Goal: Information Seeking & Learning: Learn about a topic

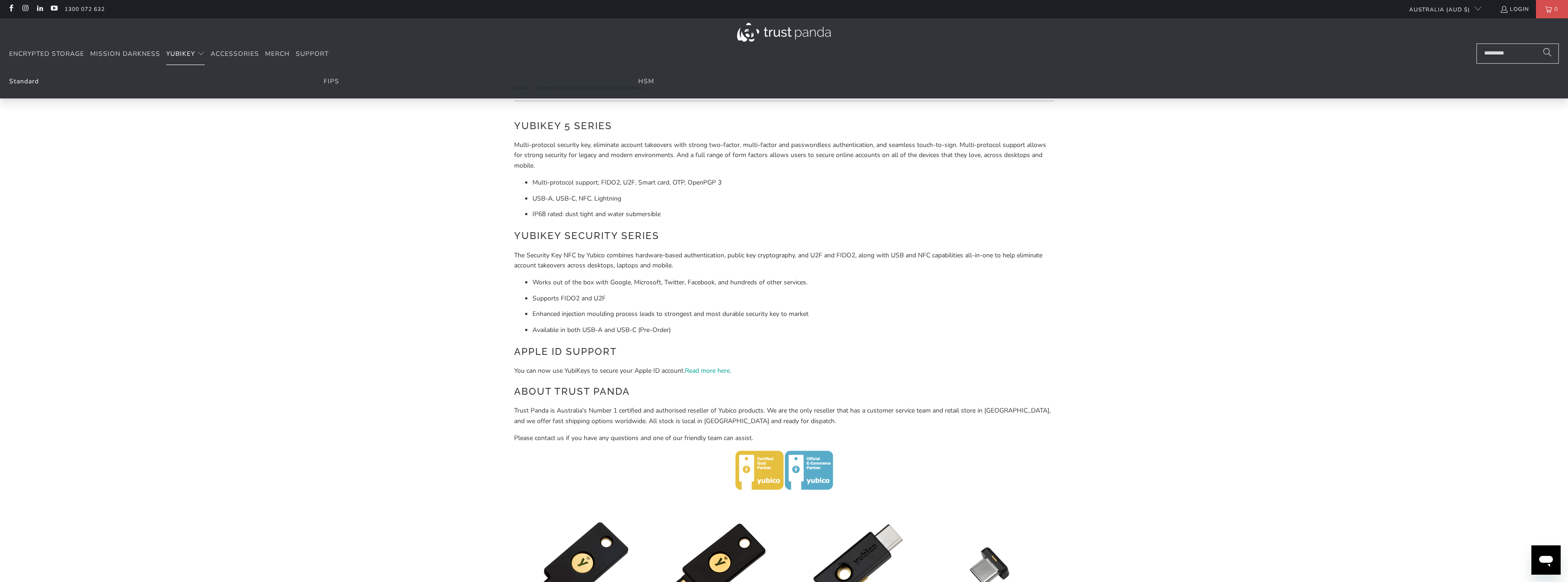
click at [29, 80] on link "Standard" at bounding box center [23, 82] width 29 height 9
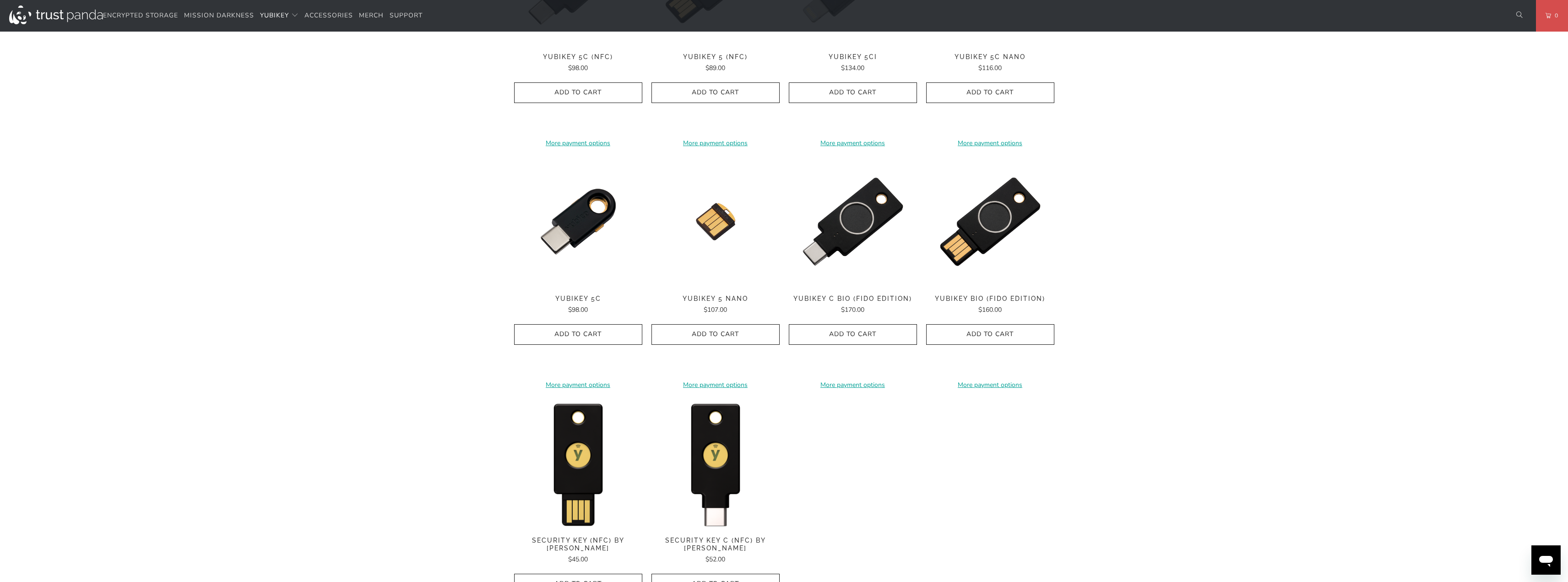
scroll to position [595, 0]
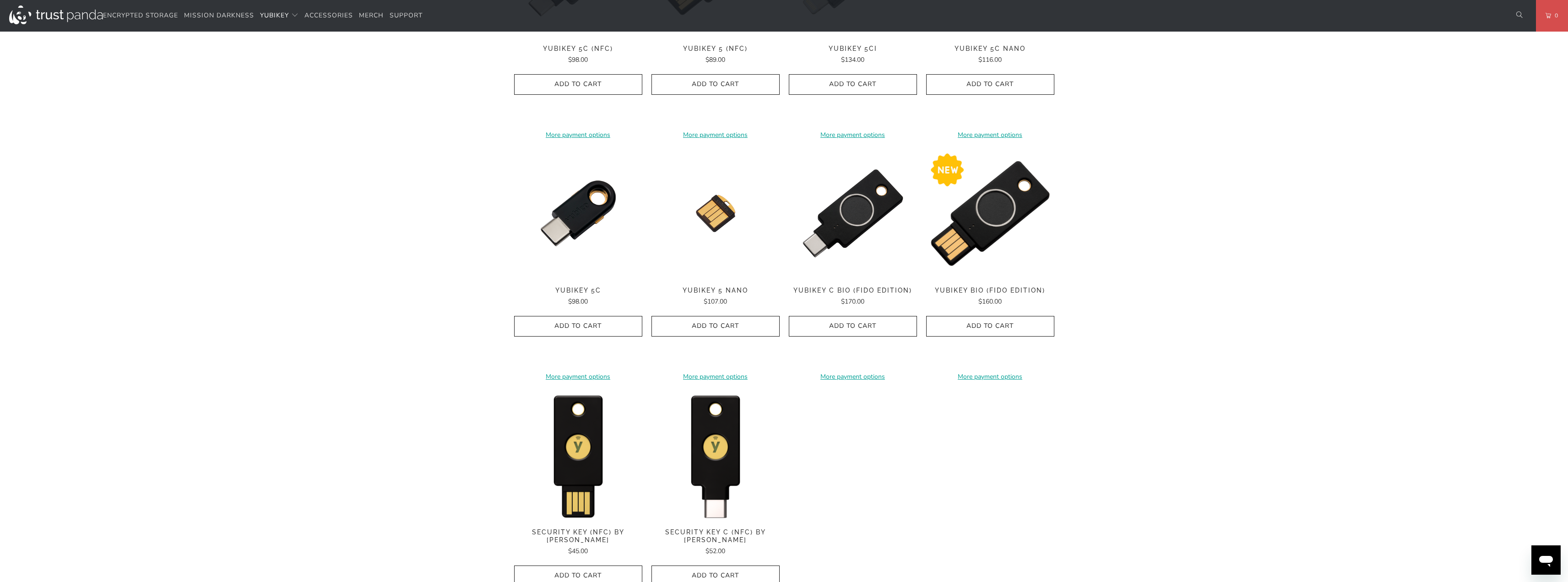
click at [1004, 213] on img at bounding box center [990, 213] width 128 height 128
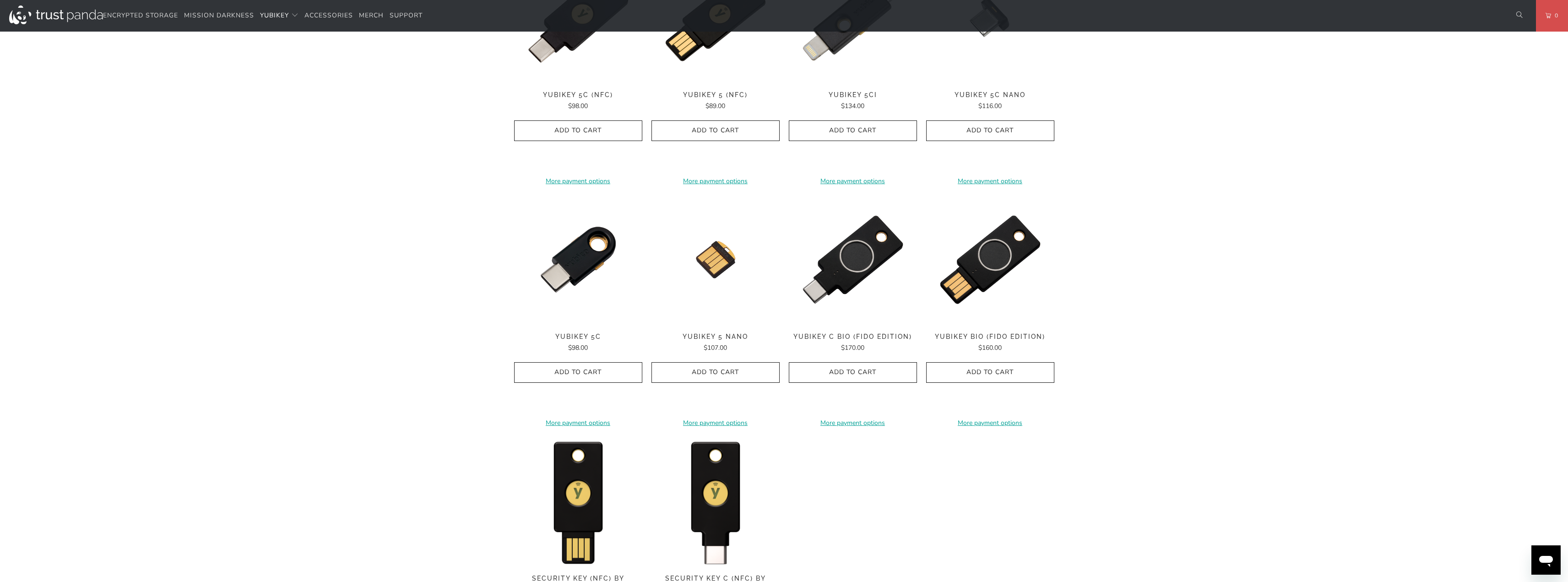
scroll to position [549, 0]
click at [996, 252] on img at bounding box center [990, 259] width 128 height 128
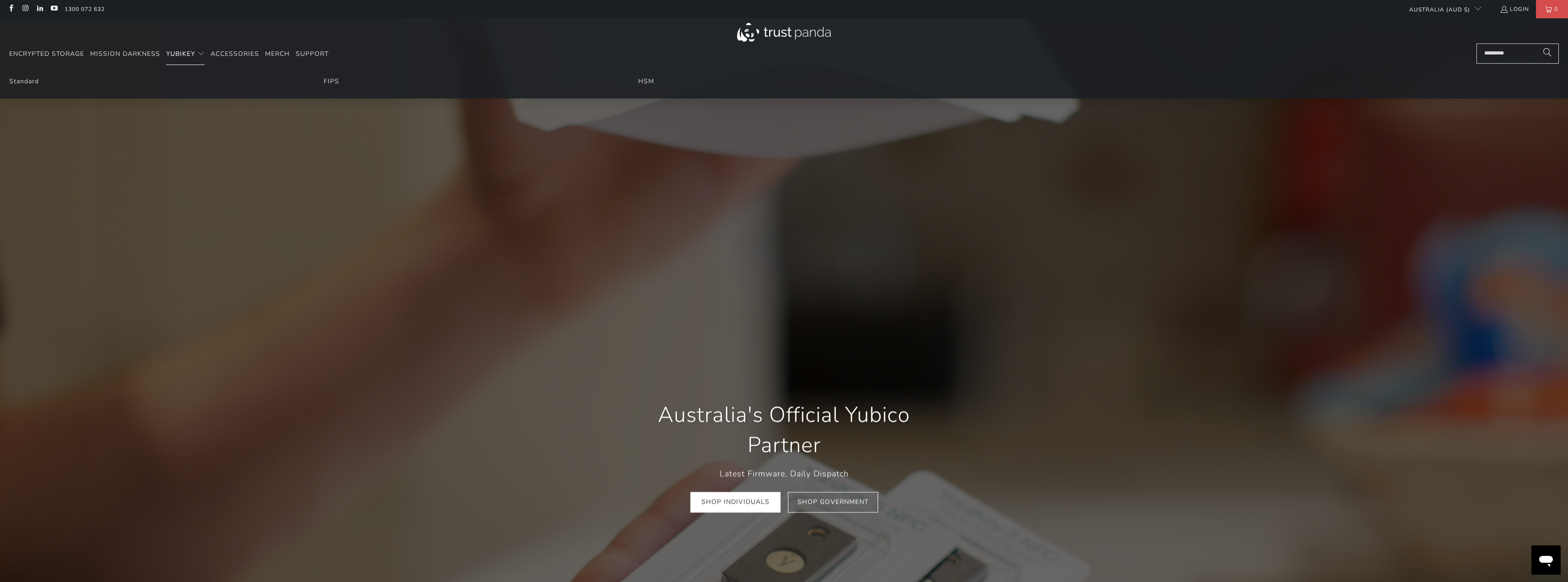
click at [183, 55] on span "YubiKey" at bounding box center [180, 54] width 28 height 9
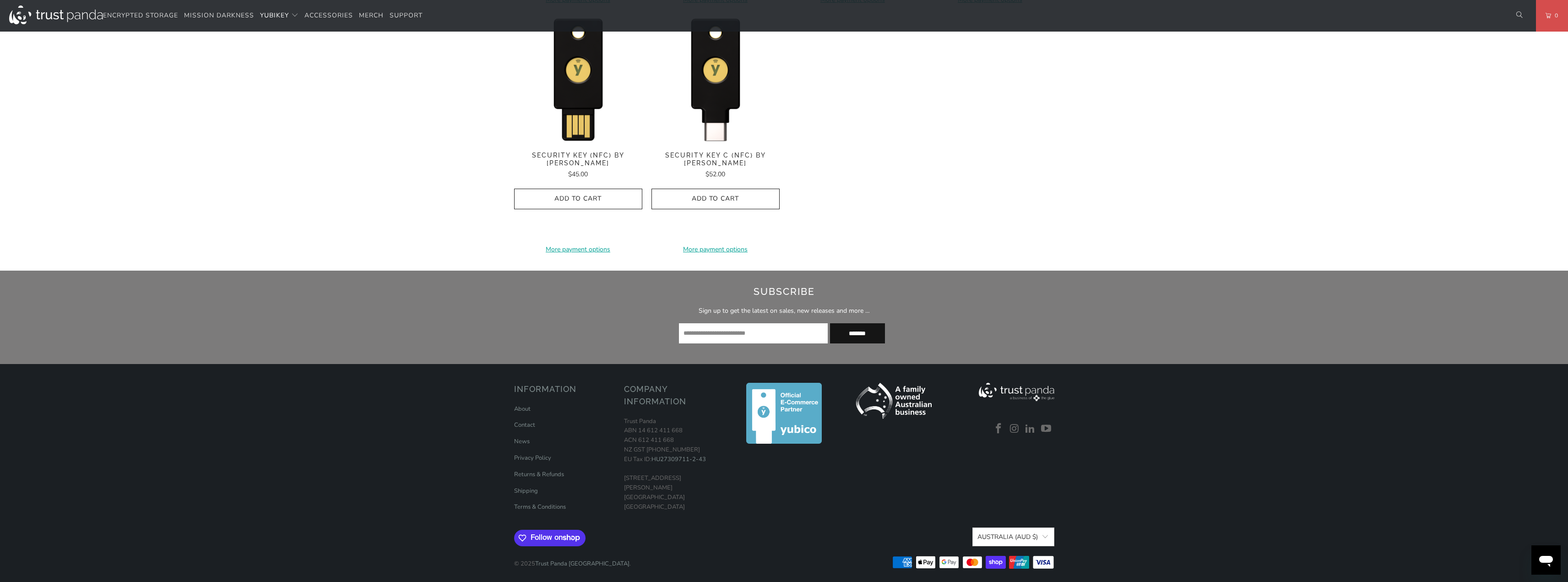
scroll to position [975, 0]
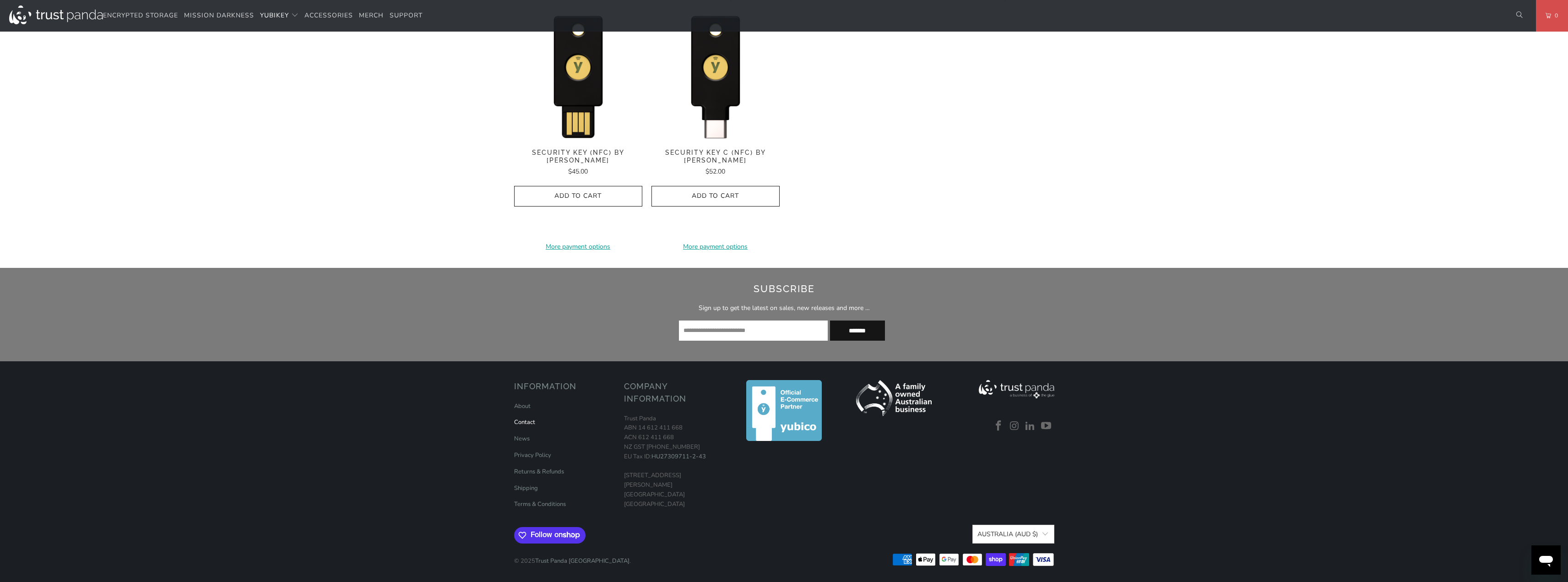
click at [530, 420] on link "Contact" at bounding box center [525, 421] width 21 height 8
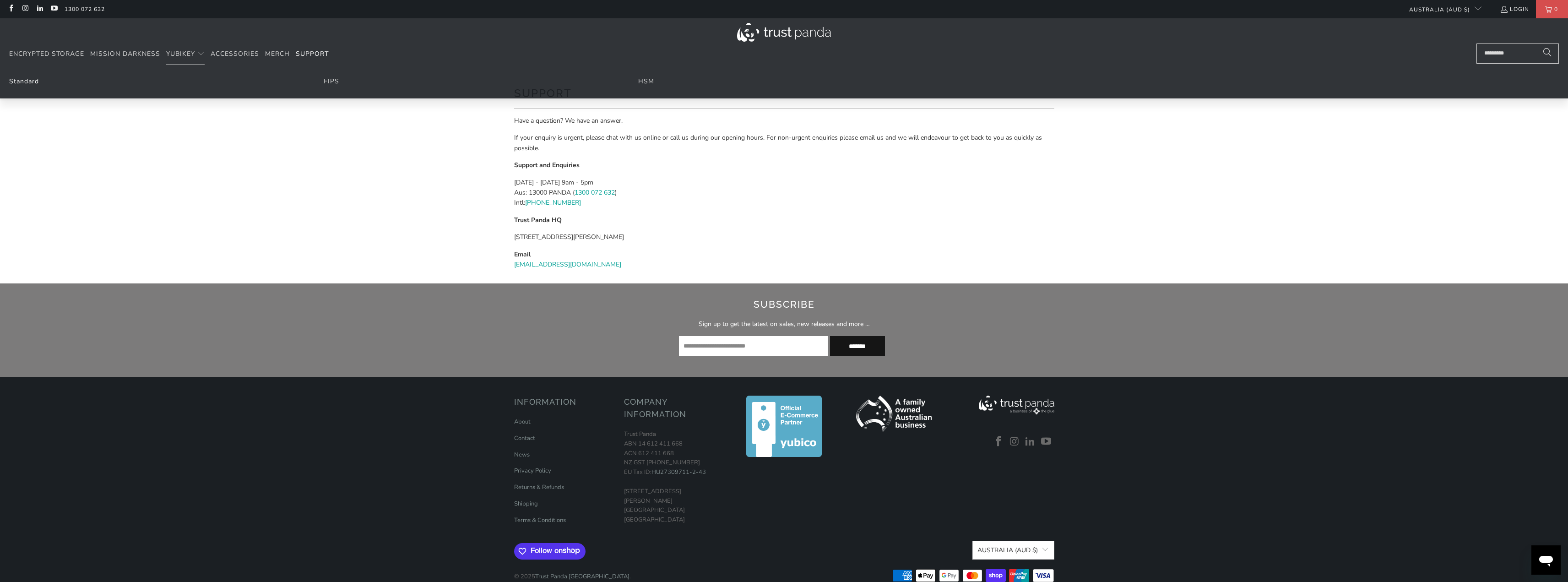
click at [20, 82] on link "Standard" at bounding box center [23, 82] width 29 height 9
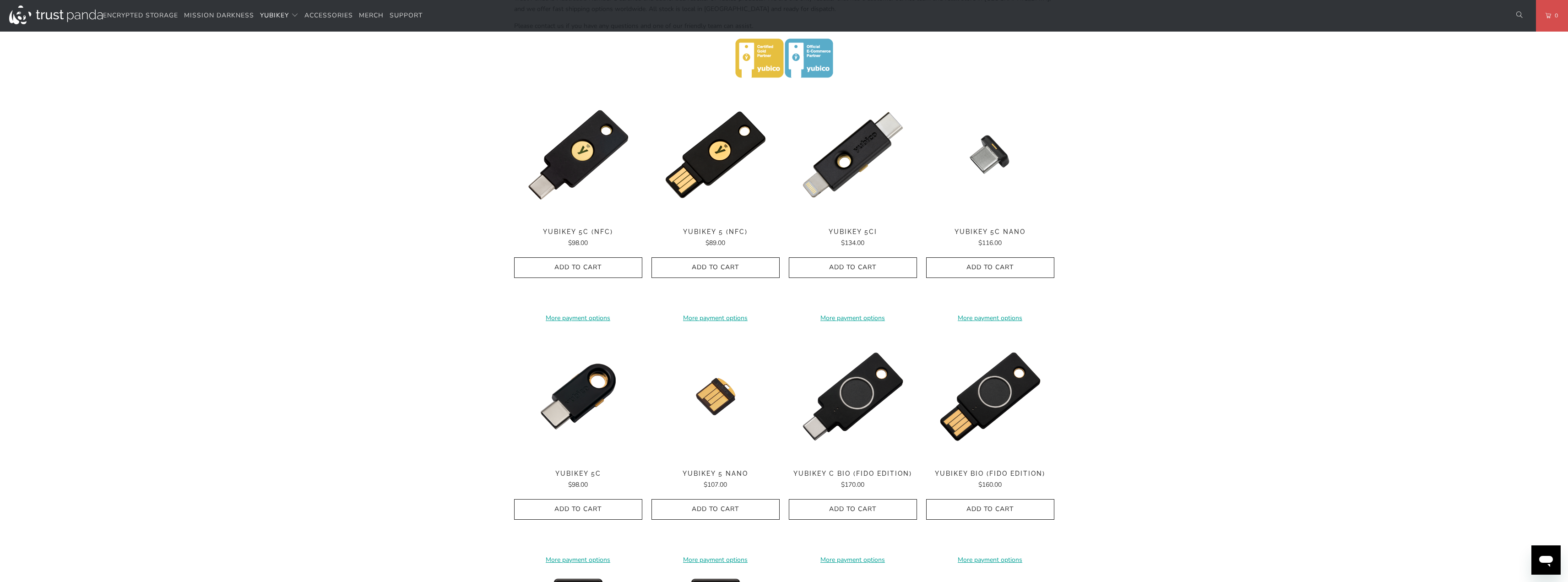
scroll to position [549, 0]
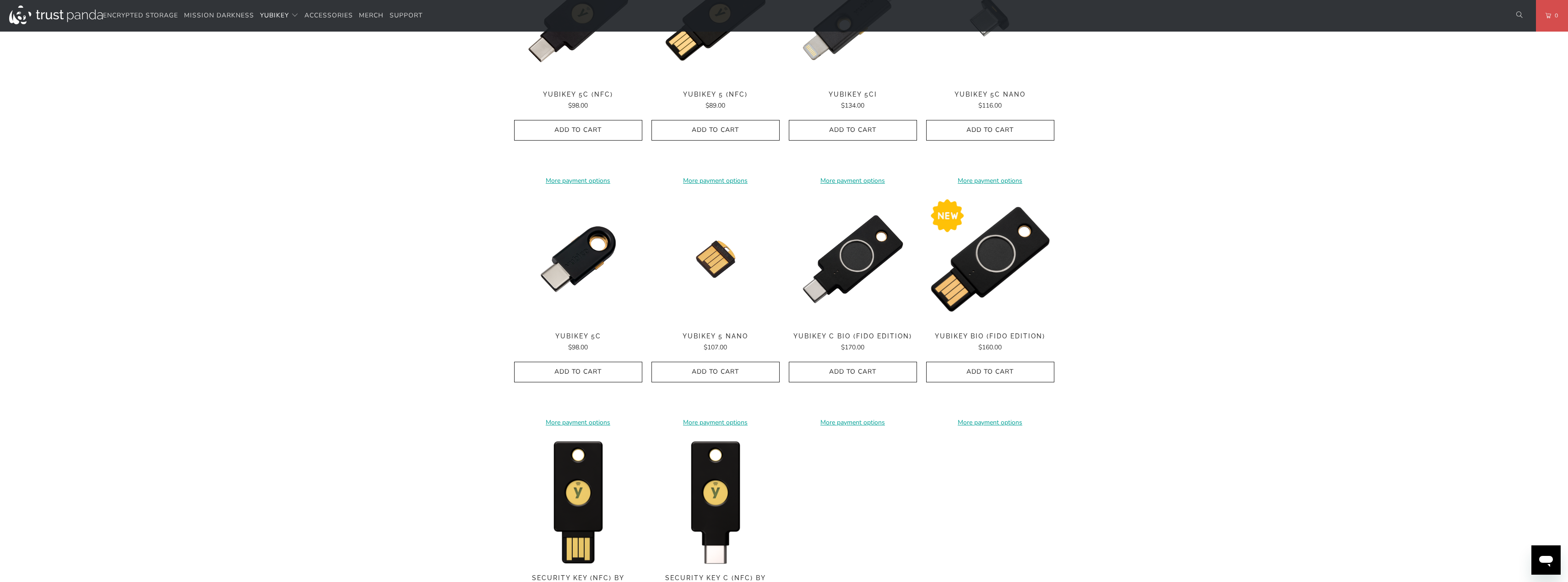
click at [1015, 268] on img at bounding box center [990, 259] width 128 height 128
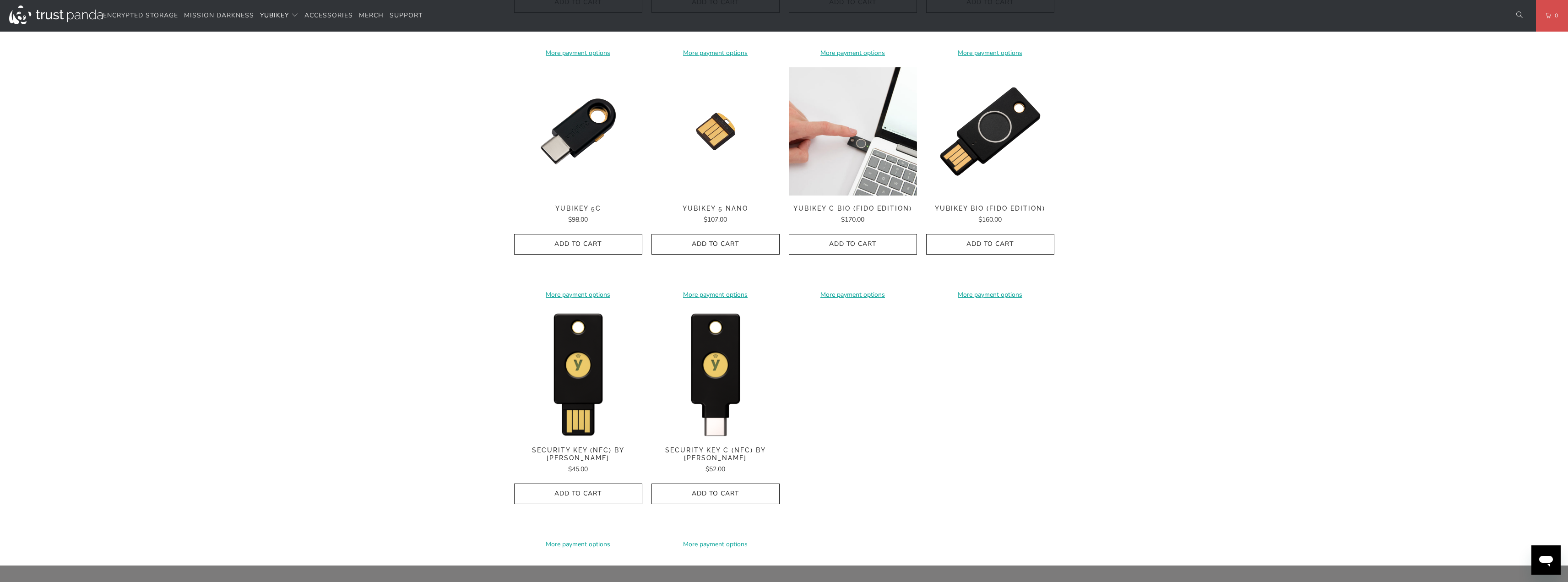
scroll to position [687, 0]
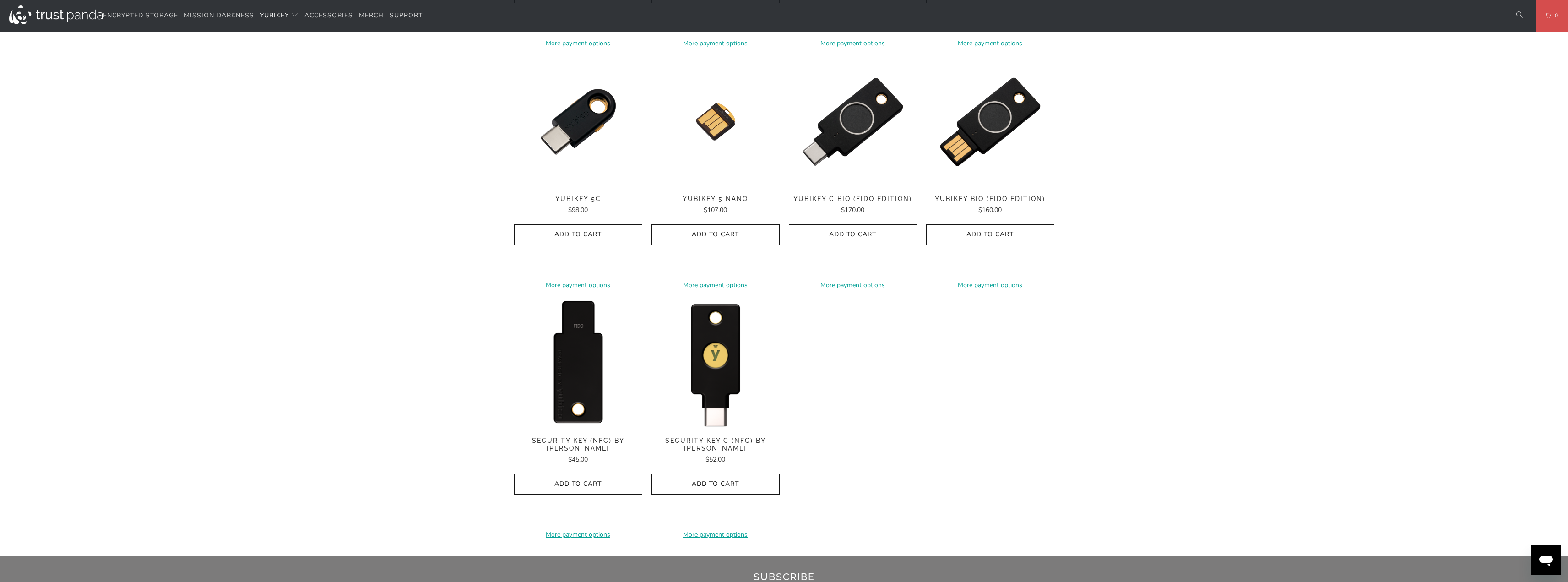
click at [596, 355] on img at bounding box center [579, 363] width 128 height 128
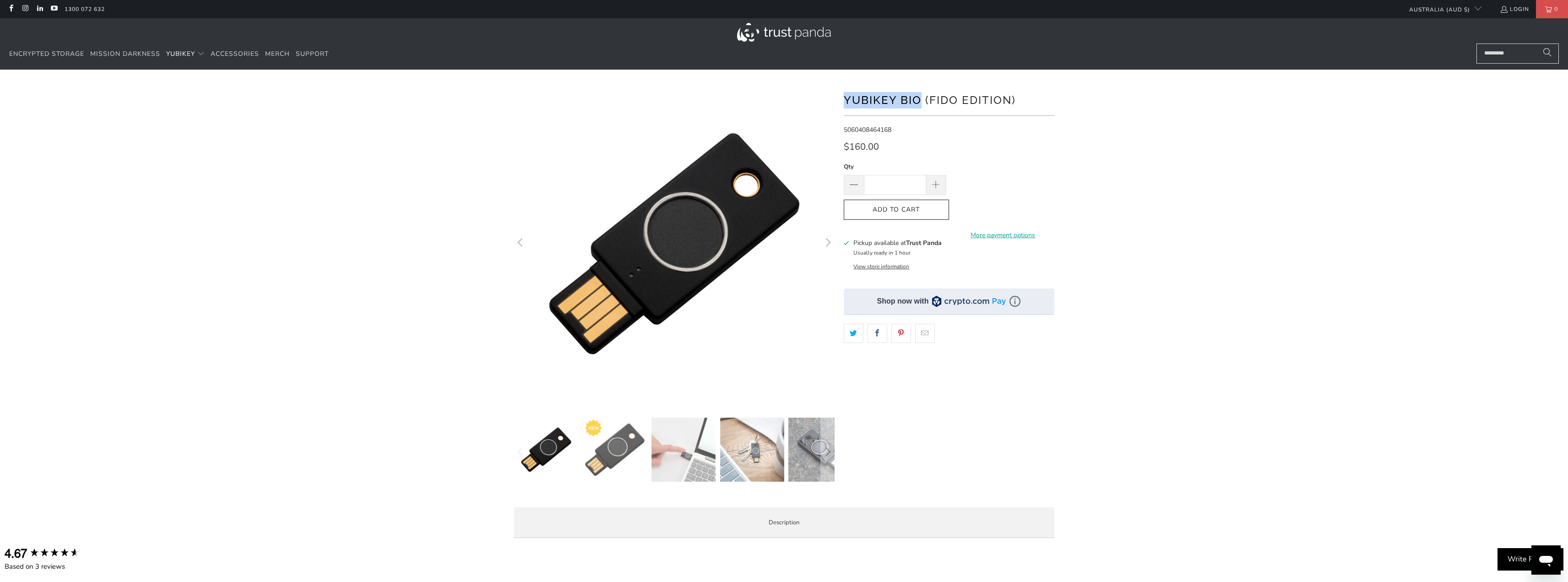
drag, startPoint x: 911, startPoint y: 102, endPoint x: 847, endPoint y: 100, distance: 64.0
click at [847, 100] on h1 "YubiKey Bio (FIDO Edition)" at bounding box center [948, 99] width 211 height 19
copy h1 "YubiKey Bio"
click at [289, 174] on div at bounding box center [784, 315] width 1568 height 462
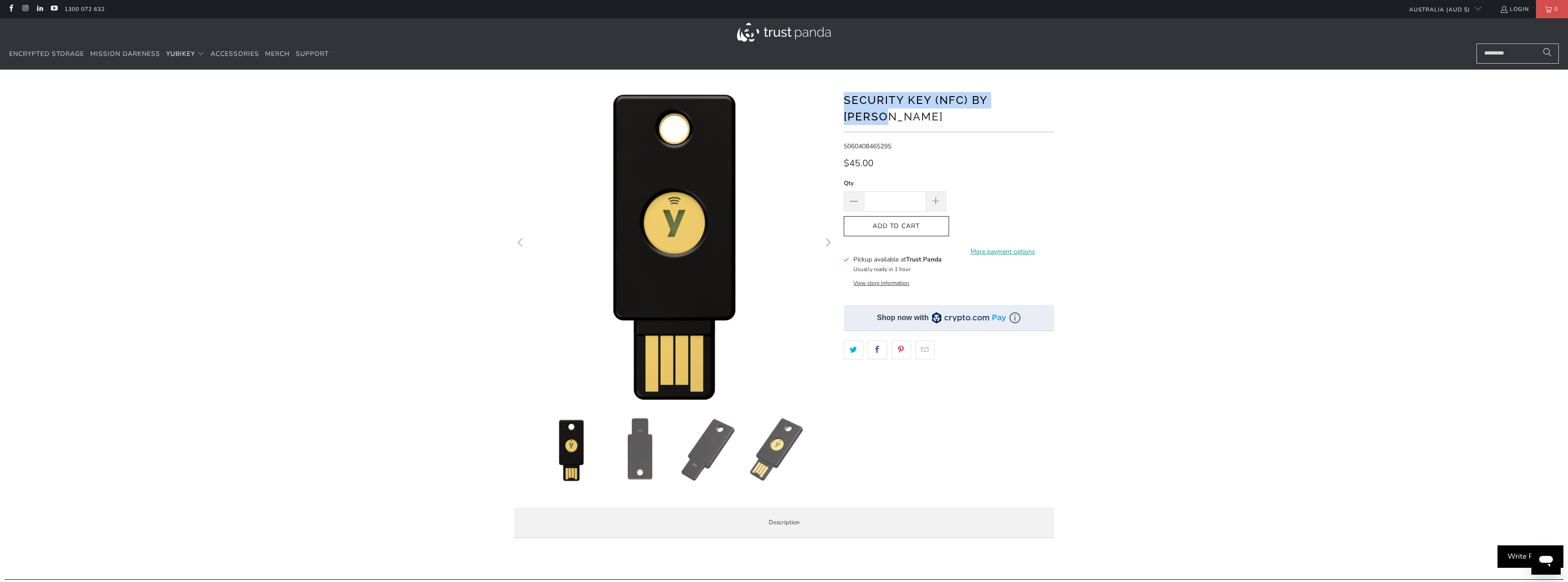
drag, startPoint x: 844, startPoint y: 101, endPoint x: 1036, endPoint y: 100, distance: 192.0
click at [1036, 100] on h1 "Security Key (NFC) by [PERSON_NAME]" at bounding box center [948, 107] width 211 height 35
copy h1 "Security Key (NFC) by [PERSON_NAME]"
